Goal: Information Seeking & Learning: Learn about a topic

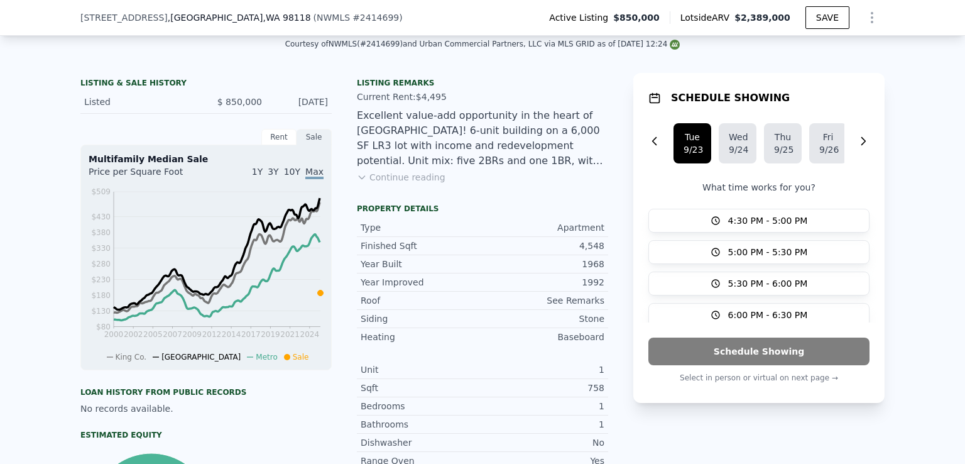
scroll to position [259, 0]
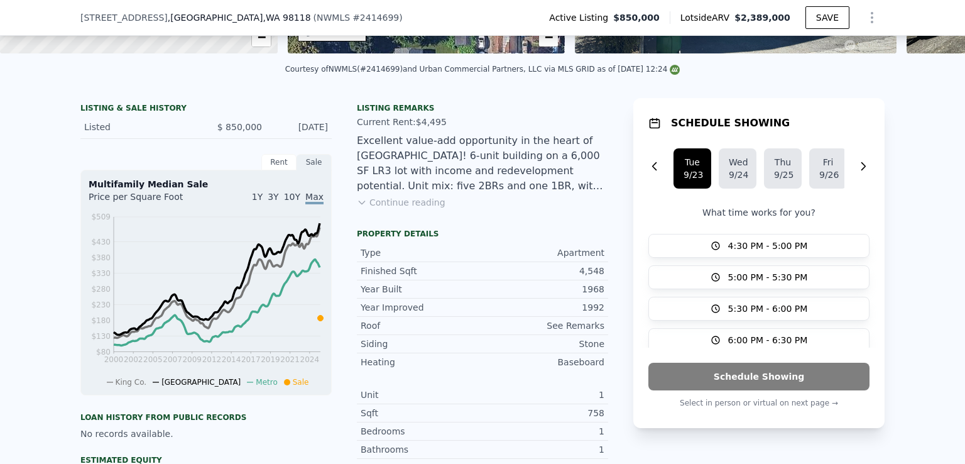
click at [415, 209] on button "Continue reading" at bounding box center [401, 202] width 89 height 13
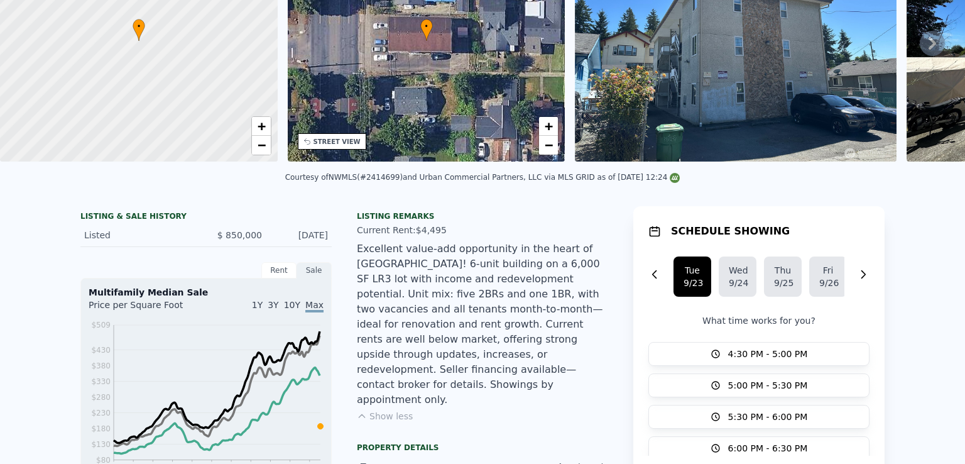
scroll to position [0, 0]
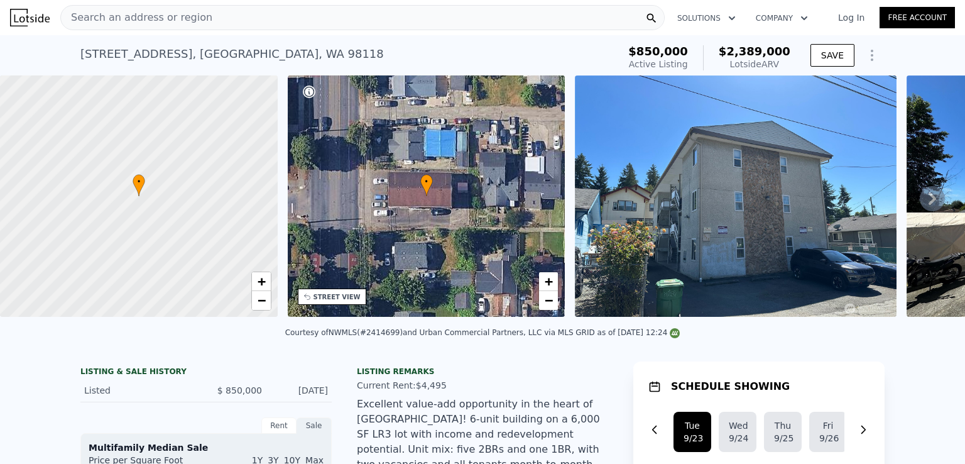
click at [758, 215] on img at bounding box center [736, 195] width 322 height 241
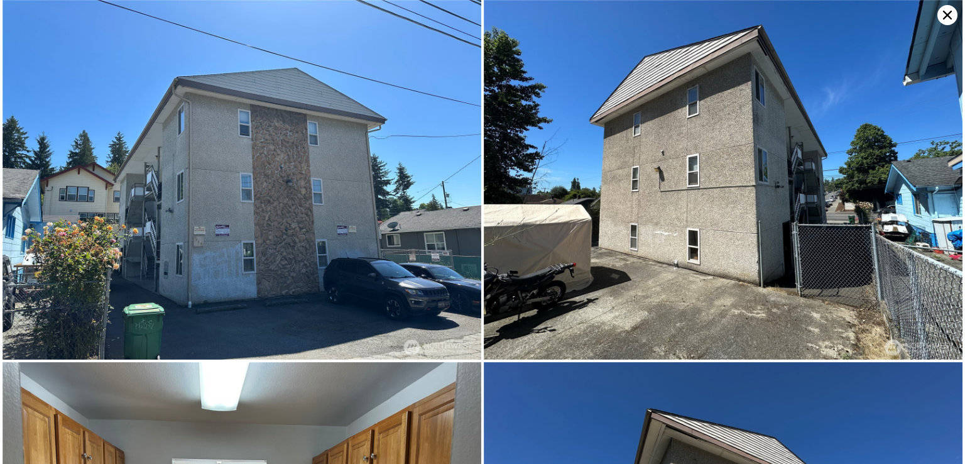
scroll to position [0, 575]
click at [564, 197] on img at bounding box center [723, 179] width 479 height 359
click at [645, 282] on img at bounding box center [723, 179] width 479 height 359
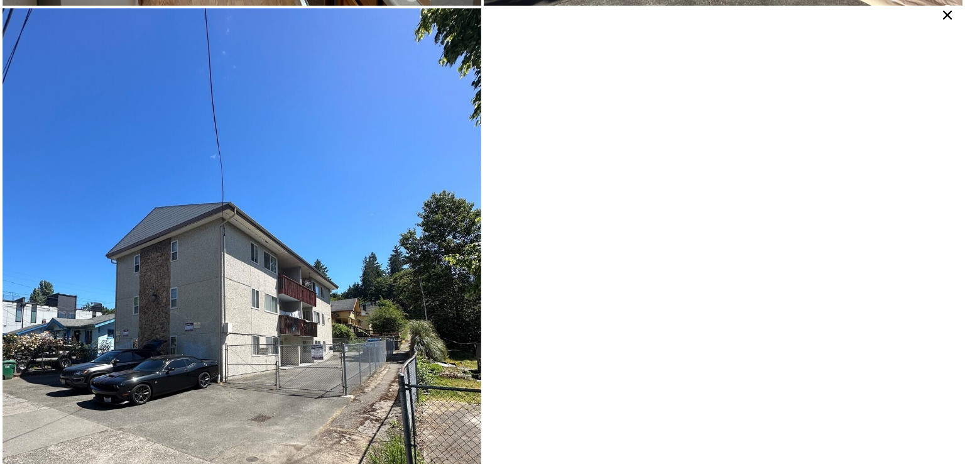
scroll to position [716, 0]
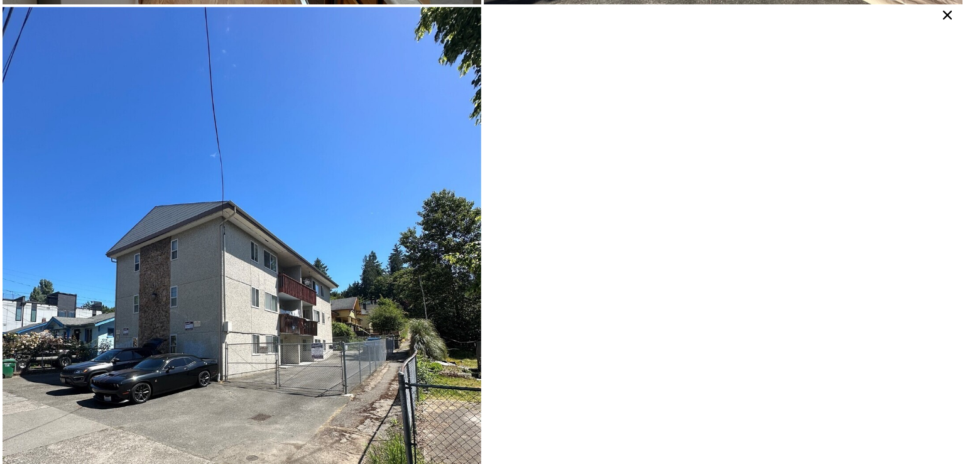
click at [947, 15] on icon at bounding box center [947, 15] width 9 height 9
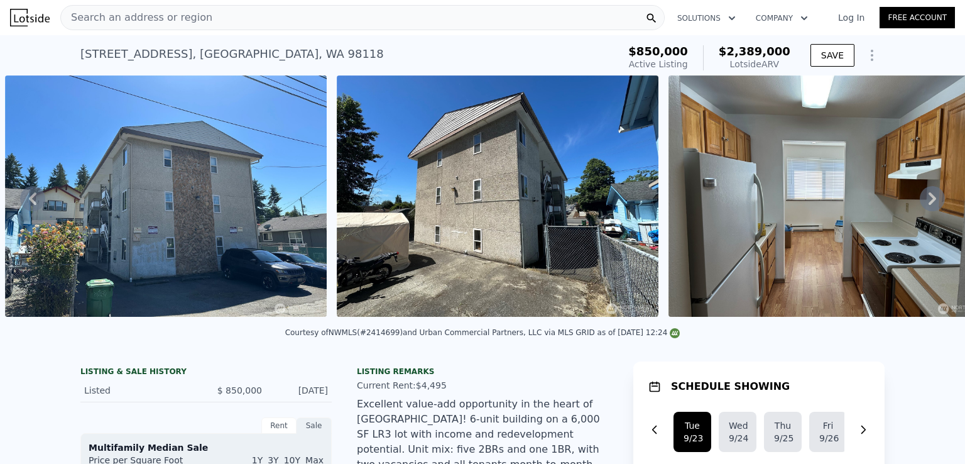
click at [791, 209] on img at bounding box center [829, 195] width 322 height 241
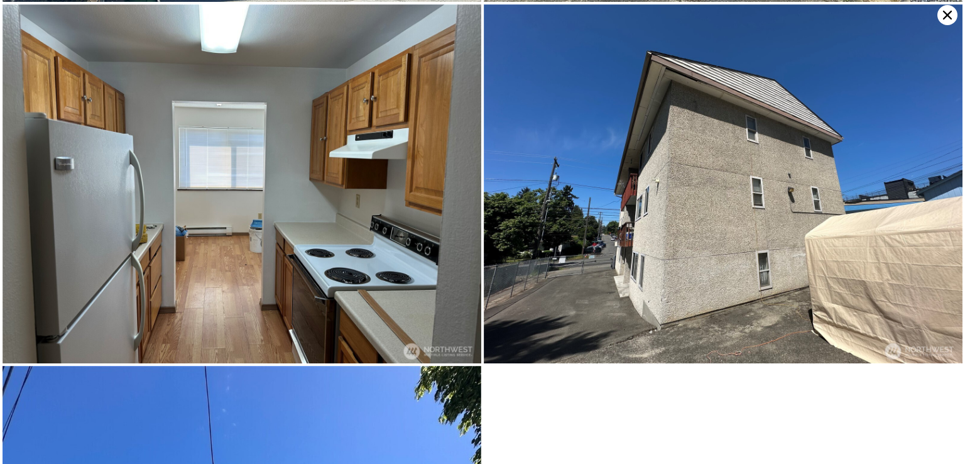
click at [366, 209] on img at bounding box center [242, 183] width 479 height 359
click at [367, 209] on img at bounding box center [242, 183] width 479 height 359
click at [372, 305] on img at bounding box center [242, 183] width 479 height 359
click at [553, 288] on img at bounding box center [723, 183] width 479 height 359
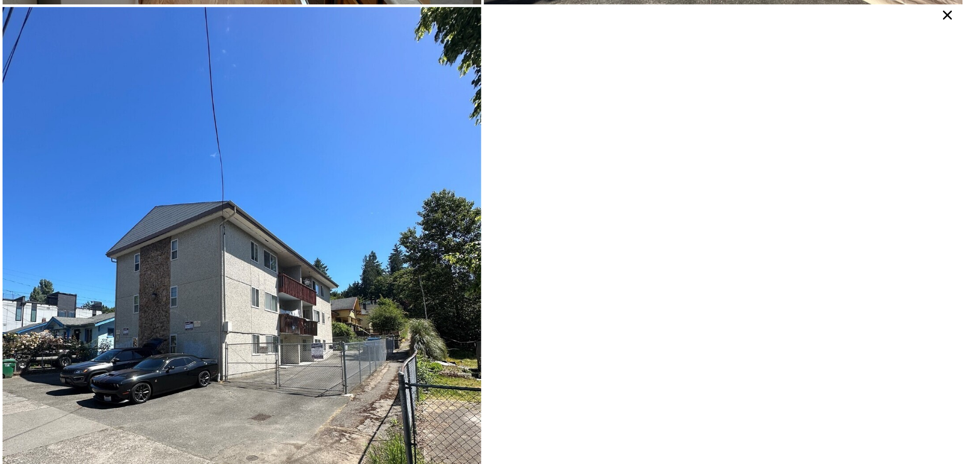
click at [440, 222] on img at bounding box center [242, 326] width 479 height 638
